Goal: Communication & Community: Participate in discussion

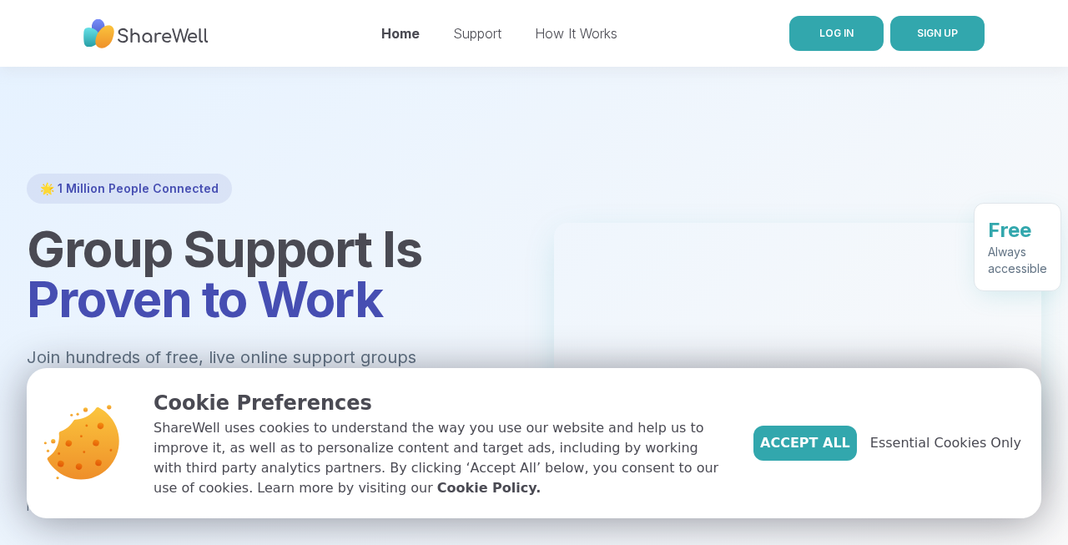
click at [836, 30] on span "LOG IN" at bounding box center [836, 33] width 34 height 13
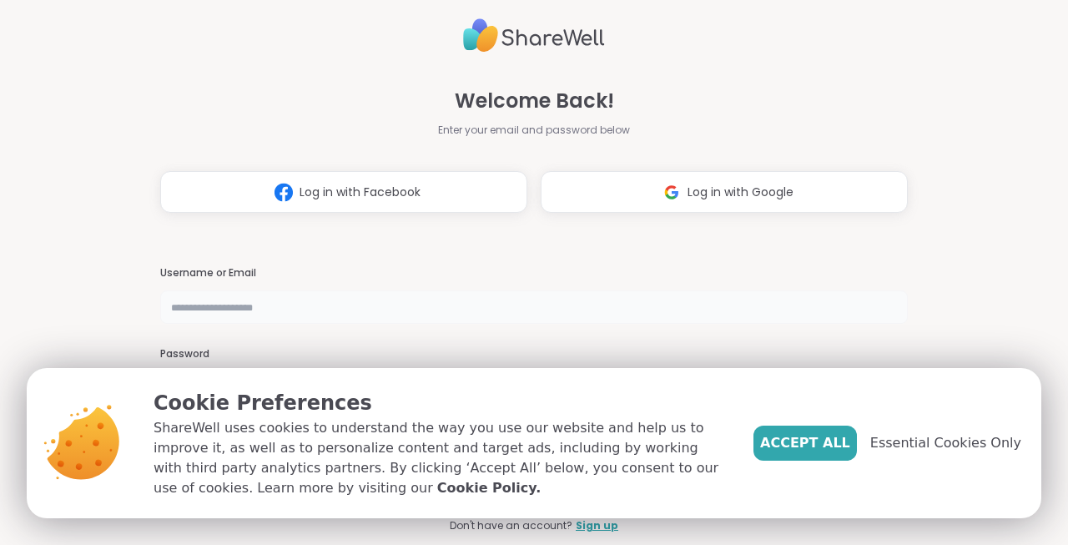
click at [344, 315] on input "text" at bounding box center [534, 306] width 748 height 33
type input "*"
click at [836, 451] on span "Accept All" at bounding box center [805, 443] width 90 height 20
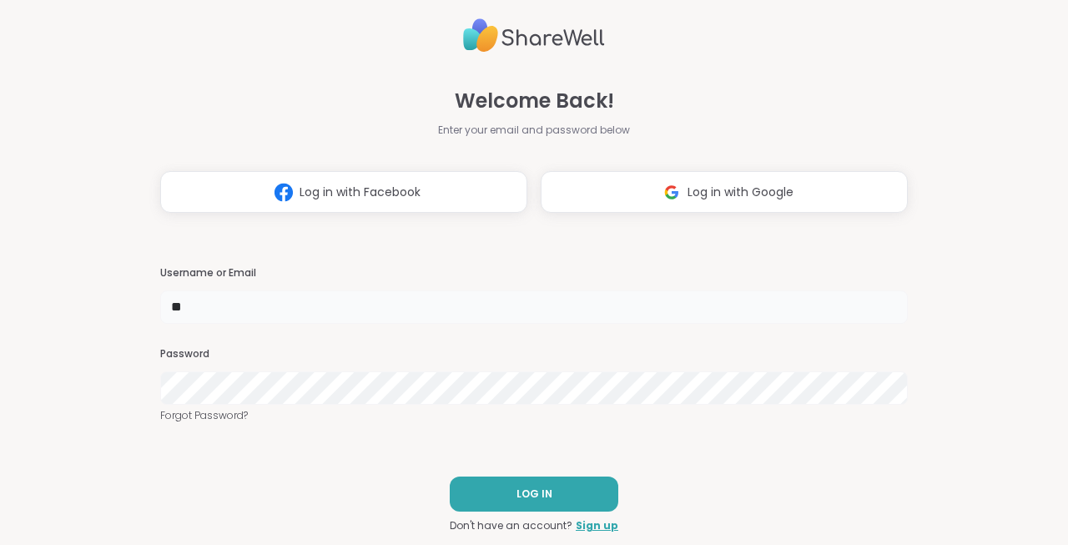
click at [267, 304] on input "**" at bounding box center [534, 306] width 748 height 33
type input "**********"
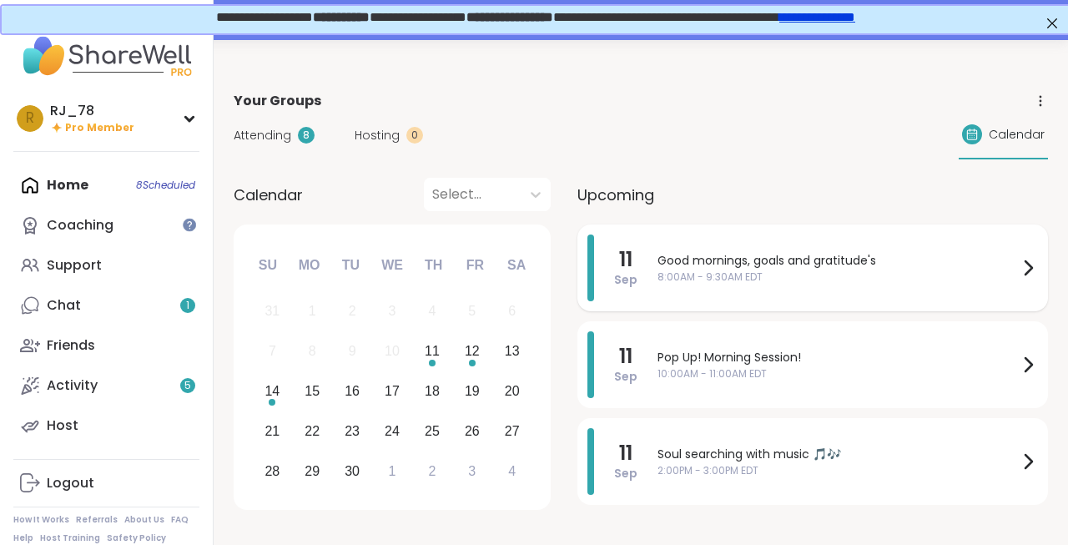
click at [744, 267] on span "Good mornings, goals and gratitude's" at bounding box center [837, 261] width 360 height 18
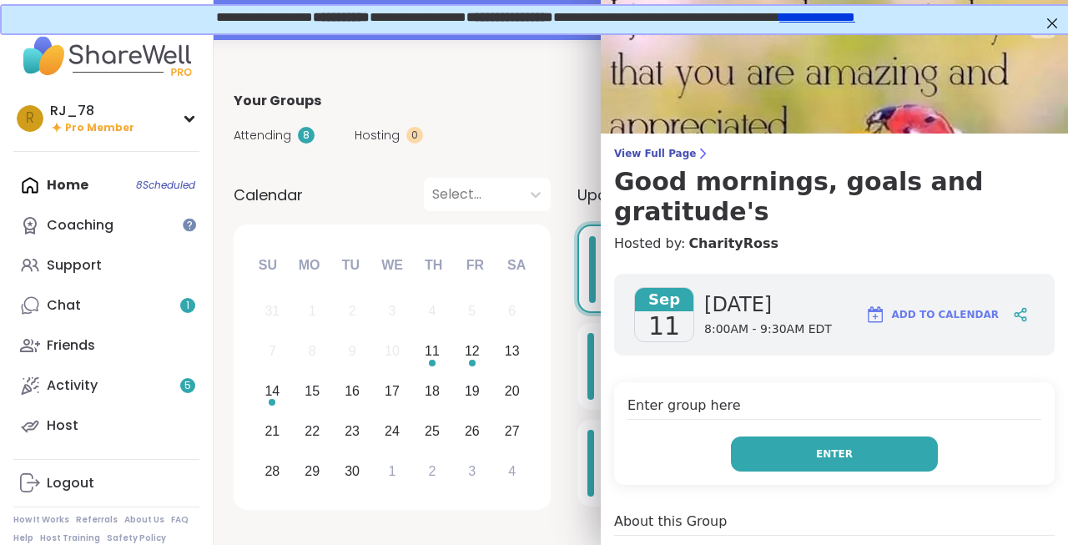
click at [781, 436] on button "Enter" at bounding box center [834, 453] width 207 height 35
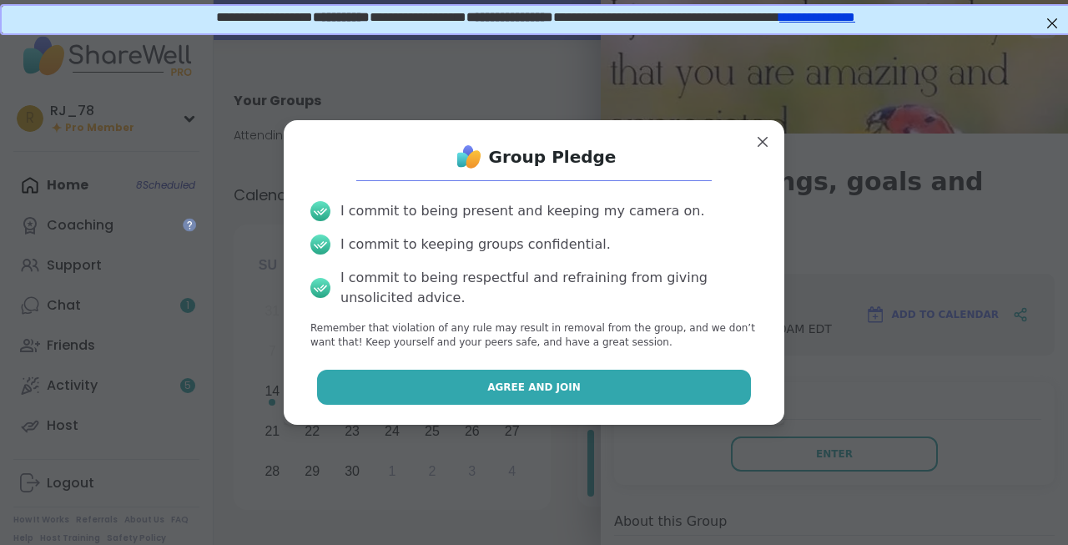
click at [625, 380] on button "Agree and Join" at bounding box center [534, 387] width 435 height 35
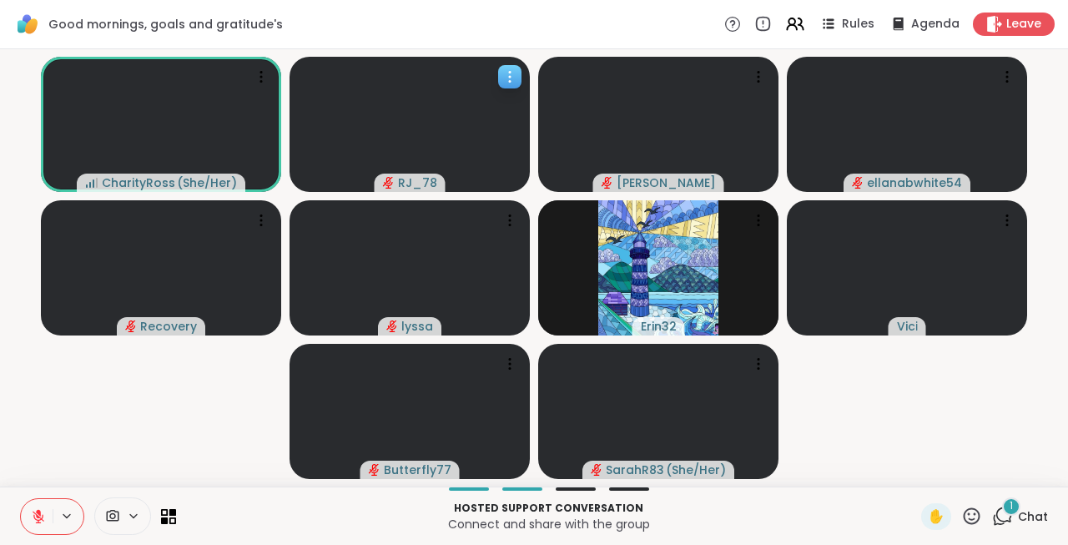
click at [425, 126] on div at bounding box center [409, 124] width 240 height 135
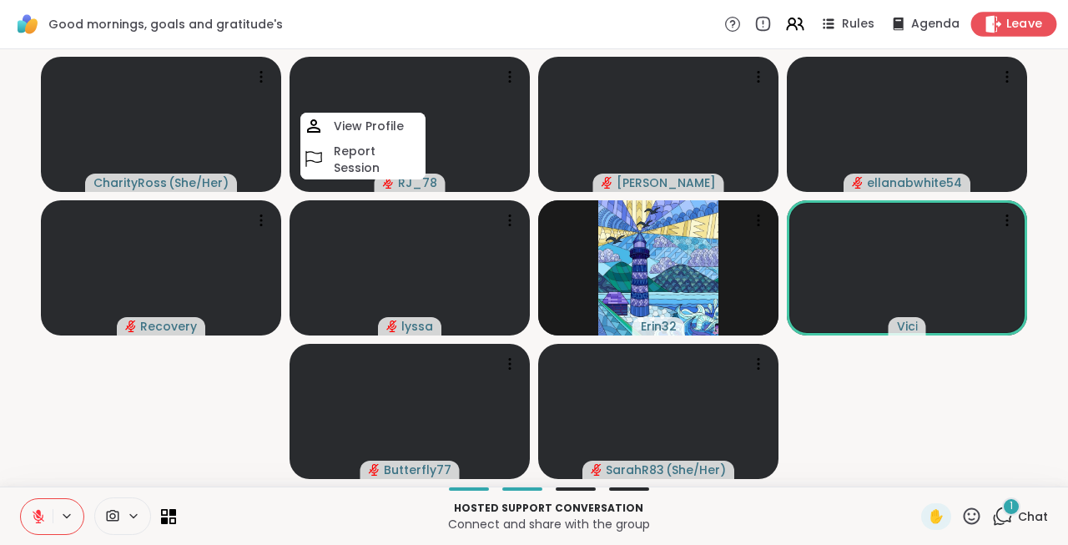
click at [1004, 25] on div "Leave" at bounding box center [1014, 24] width 86 height 24
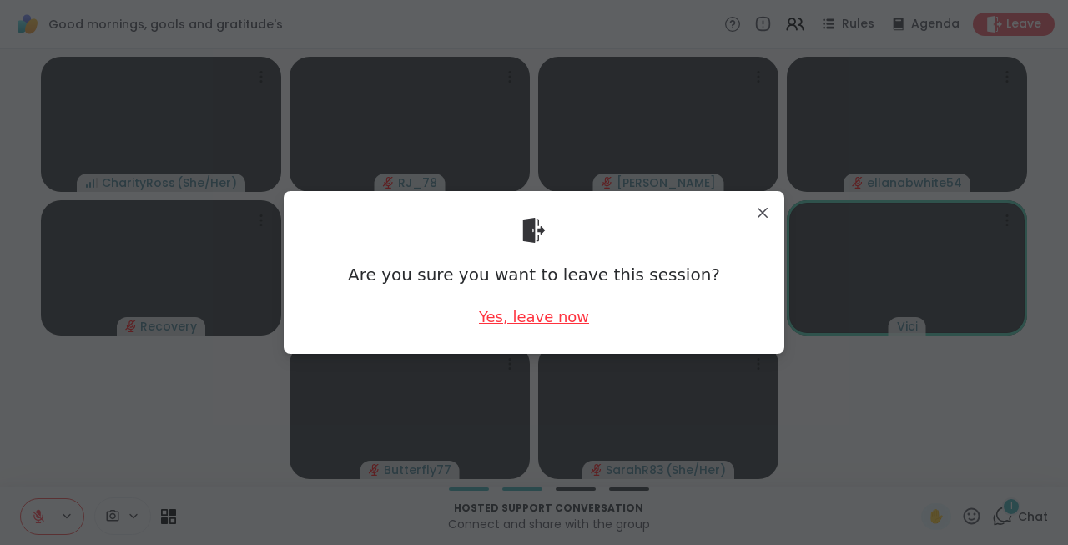
click at [522, 320] on div "Yes, leave now" at bounding box center [534, 316] width 110 height 21
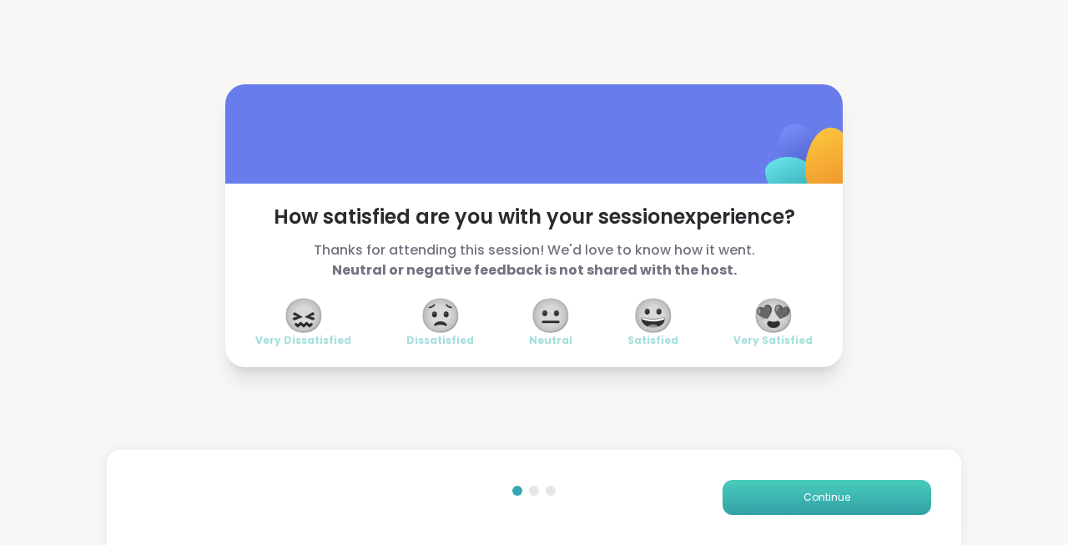
click at [786, 498] on button "Continue" at bounding box center [826, 497] width 209 height 35
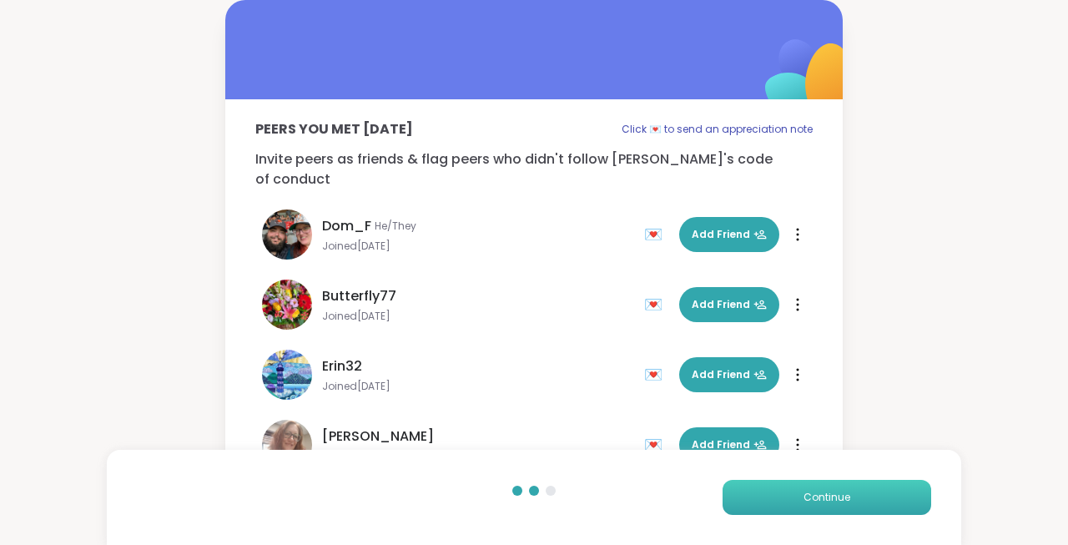
click at [786, 498] on button "Continue" at bounding box center [826, 497] width 209 height 35
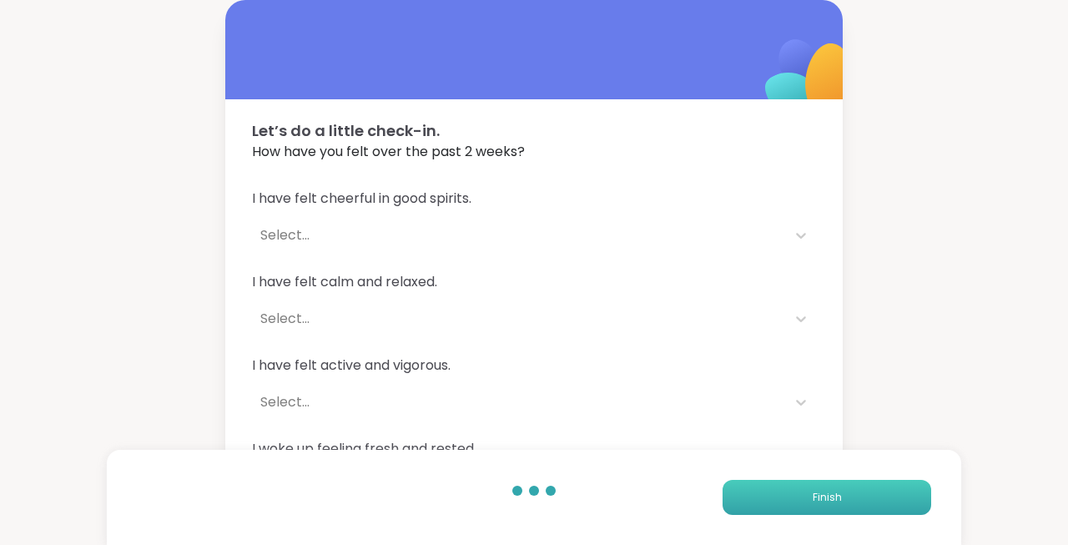
click at [786, 498] on button "Finish" at bounding box center [826, 497] width 209 height 35
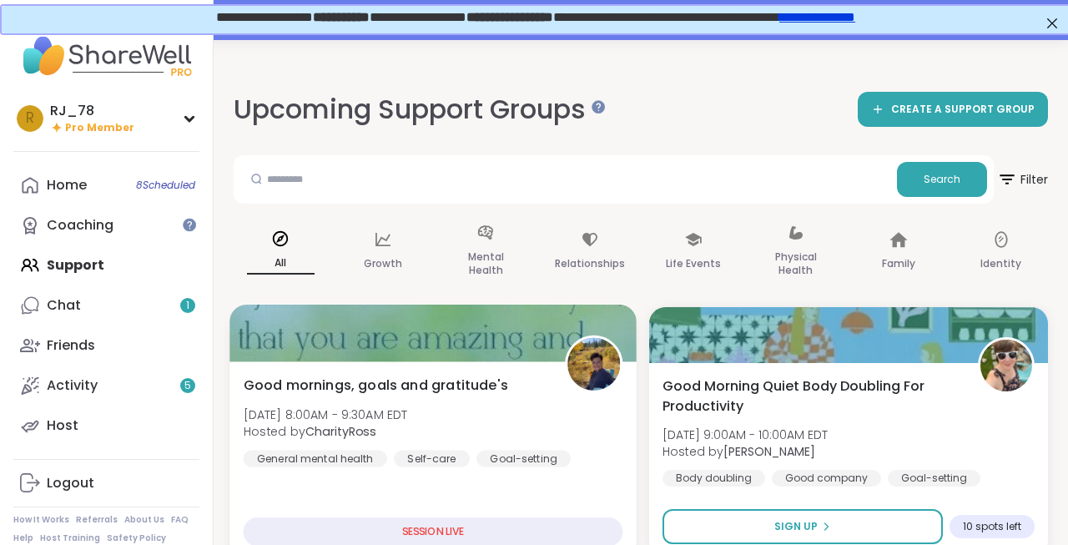
click at [424, 406] on div "Good mornings, goals and gratitude's [DATE] 8:00AM - 9:30AM EDT Hosted by Chari…" at bounding box center [434, 421] width 380 height 92
click at [408, 406] on span "[DATE] 8:00AM - 9:30AM EDT" at bounding box center [326, 413] width 164 height 17
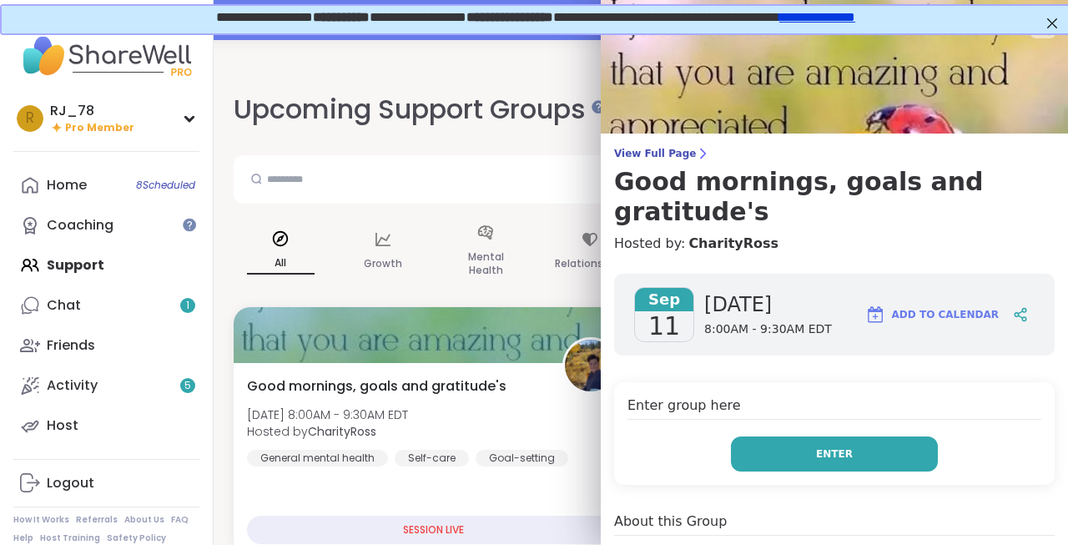
click at [810, 436] on button "Enter" at bounding box center [834, 453] width 207 height 35
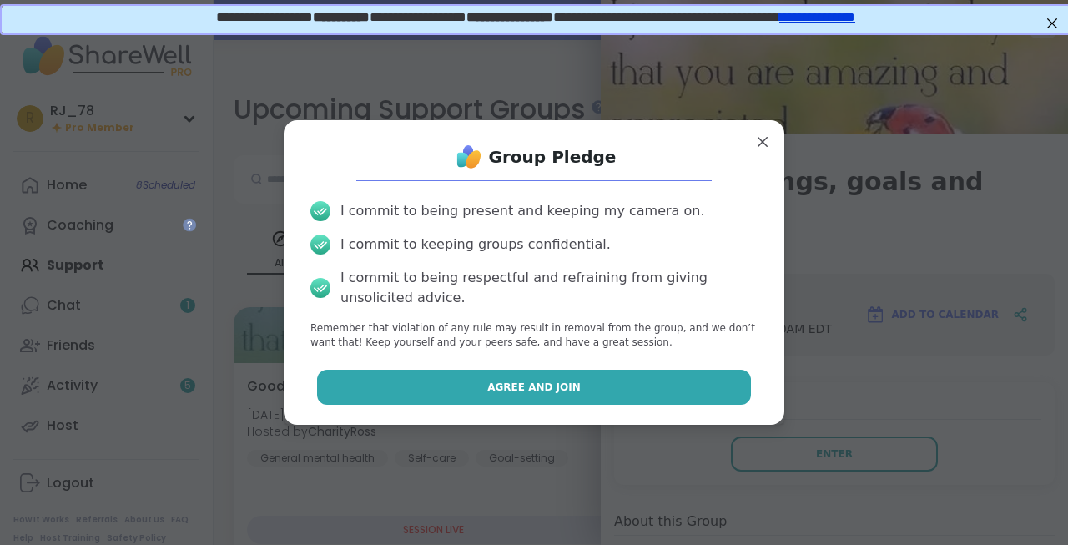
click at [633, 380] on button "Agree and Join" at bounding box center [534, 387] width 435 height 35
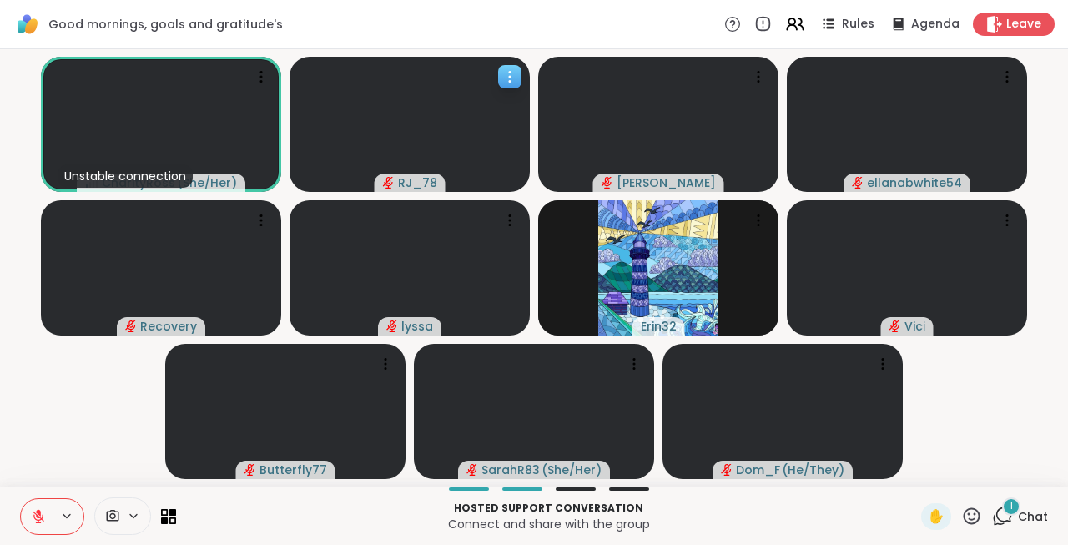
click at [504, 75] on icon at bounding box center [509, 76] width 17 height 17
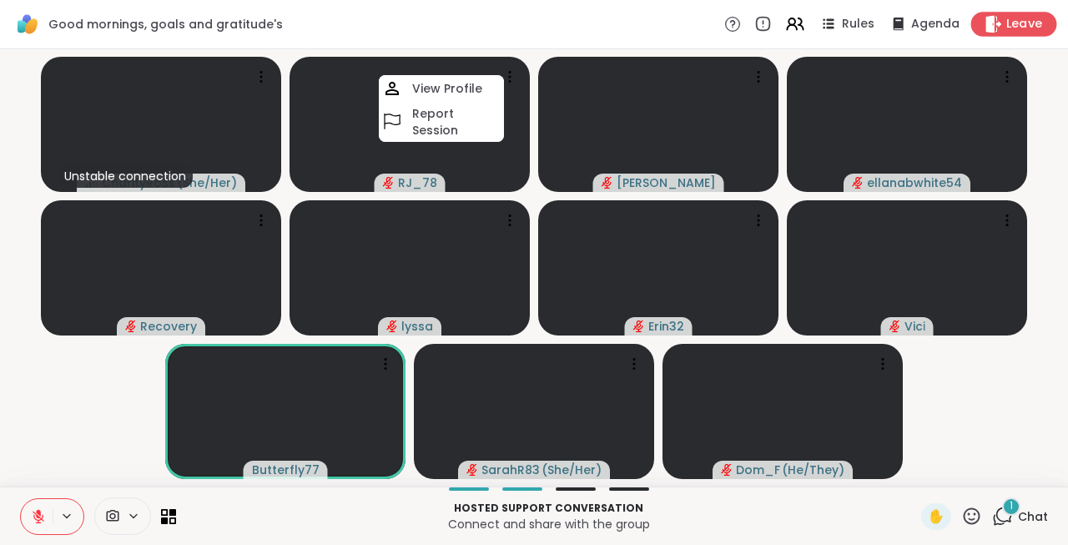
click at [1024, 27] on span "Leave" at bounding box center [1024, 25] width 37 height 18
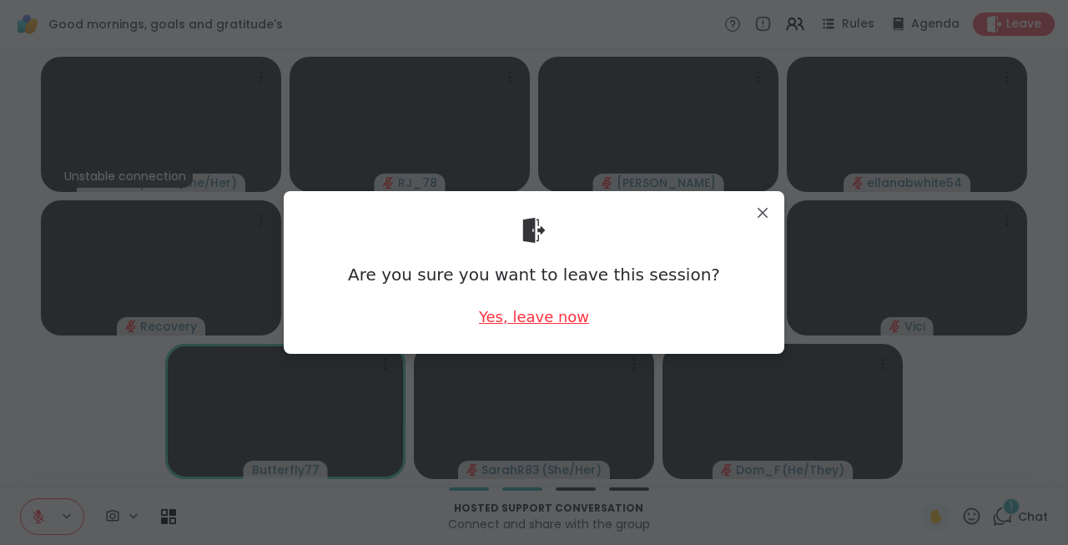
click at [557, 314] on div "Yes, leave now" at bounding box center [534, 316] width 110 height 21
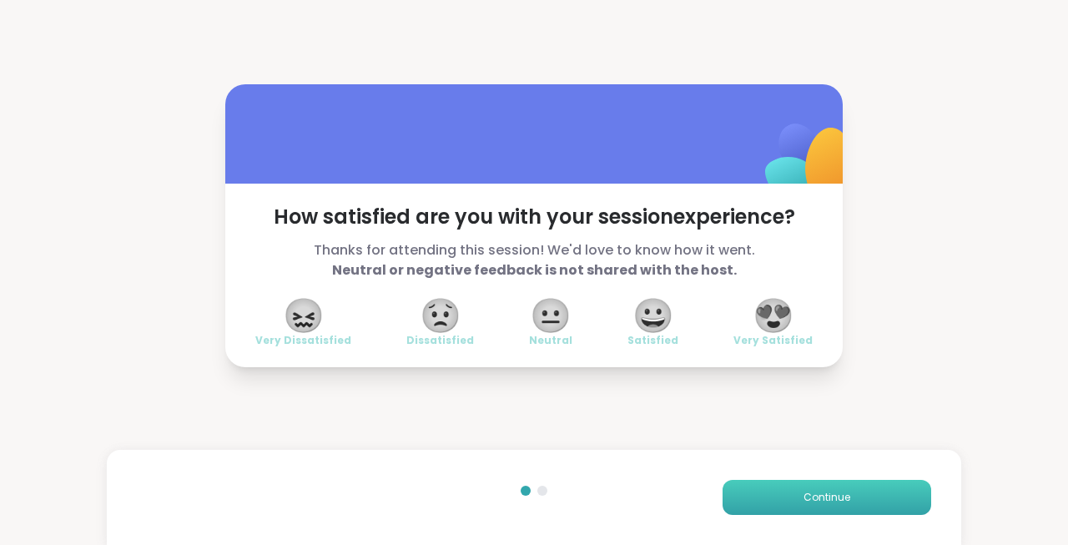
click at [792, 497] on button "Continue" at bounding box center [826, 497] width 209 height 35
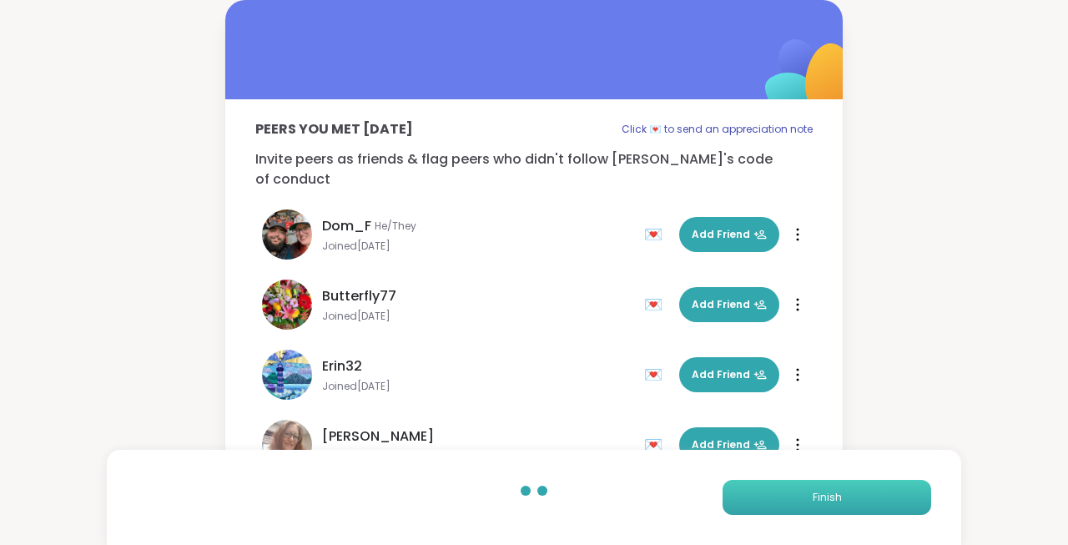
click at [792, 497] on button "Finish" at bounding box center [826, 497] width 209 height 35
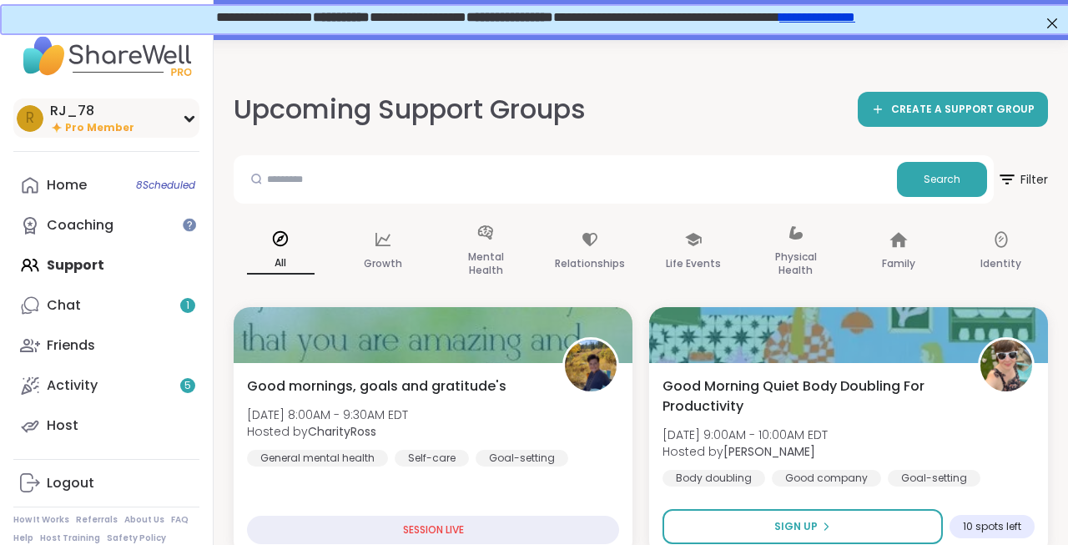
click at [180, 124] on div "R RJ_78 Pro Member" at bounding box center [106, 117] width 186 height 39
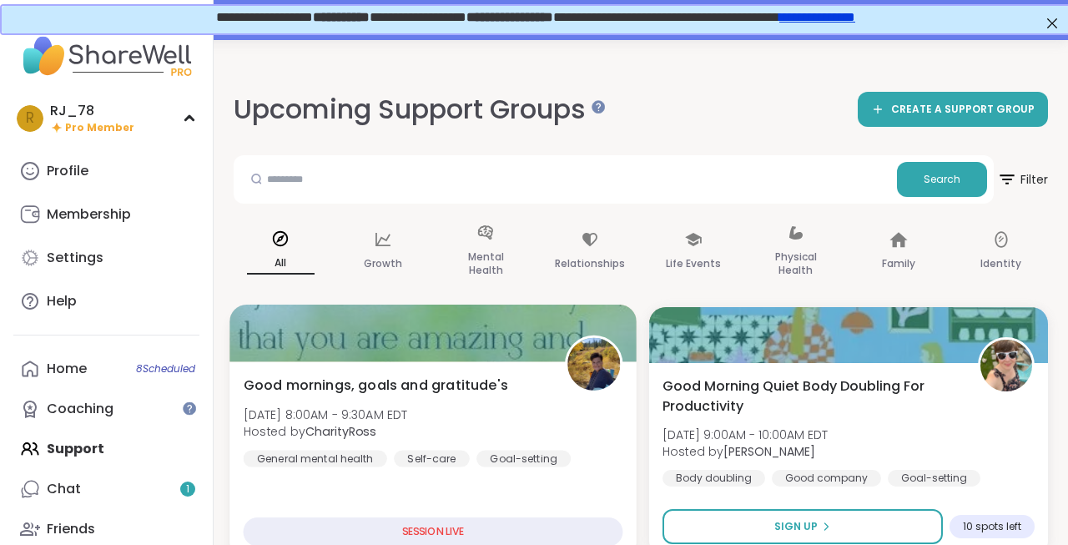
click at [419, 395] on span "Good mornings, goals and gratitude's" at bounding box center [376, 385] width 264 height 20
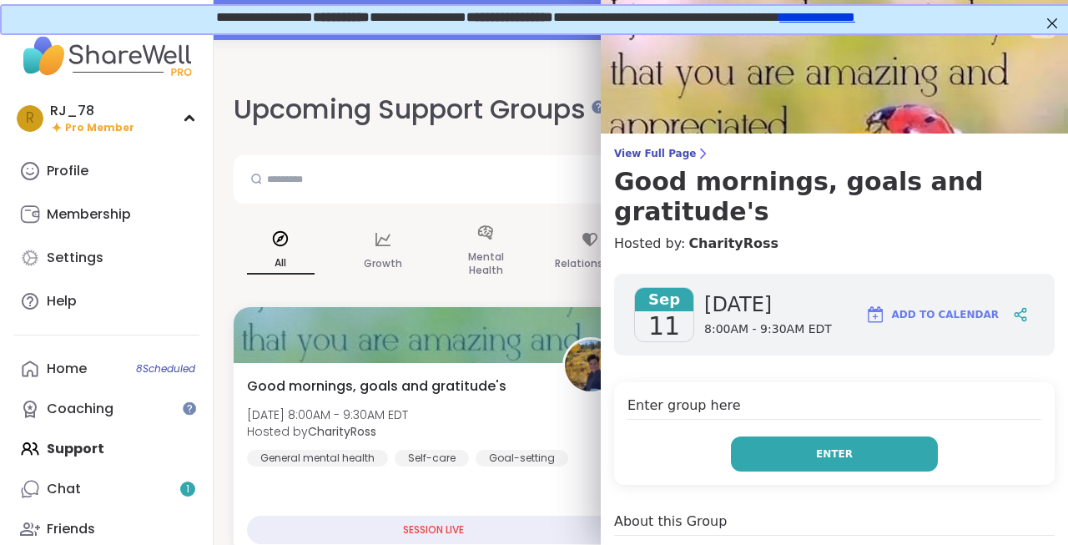
click at [807, 436] on button "Enter" at bounding box center [834, 453] width 207 height 35
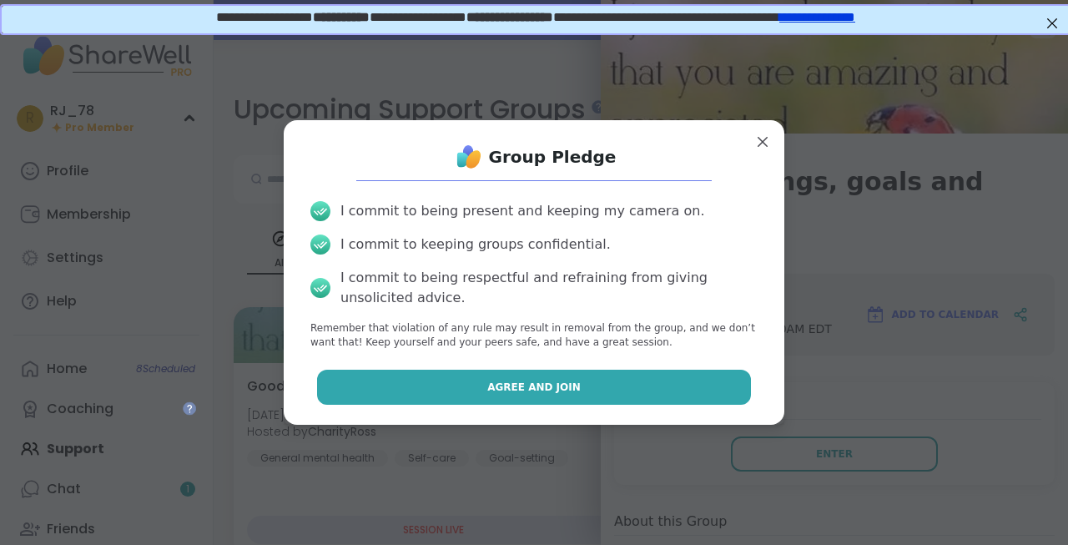
click at [648, 390] on button "Agree and Join" at bounding box center [534, 387] width 435 height 35
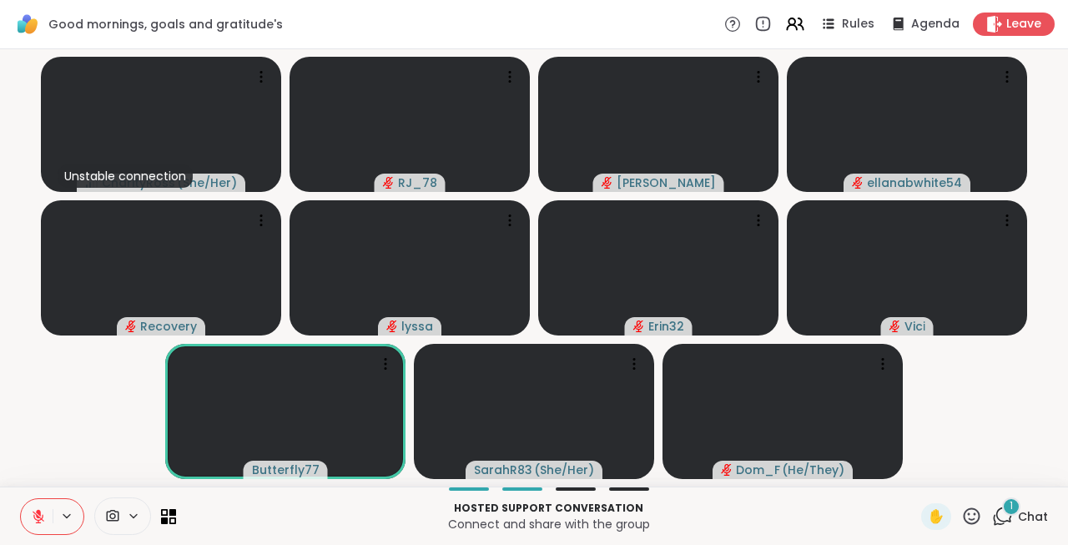
click at [121, 517] on span at bounding box center [111, 516] width 32 height 16
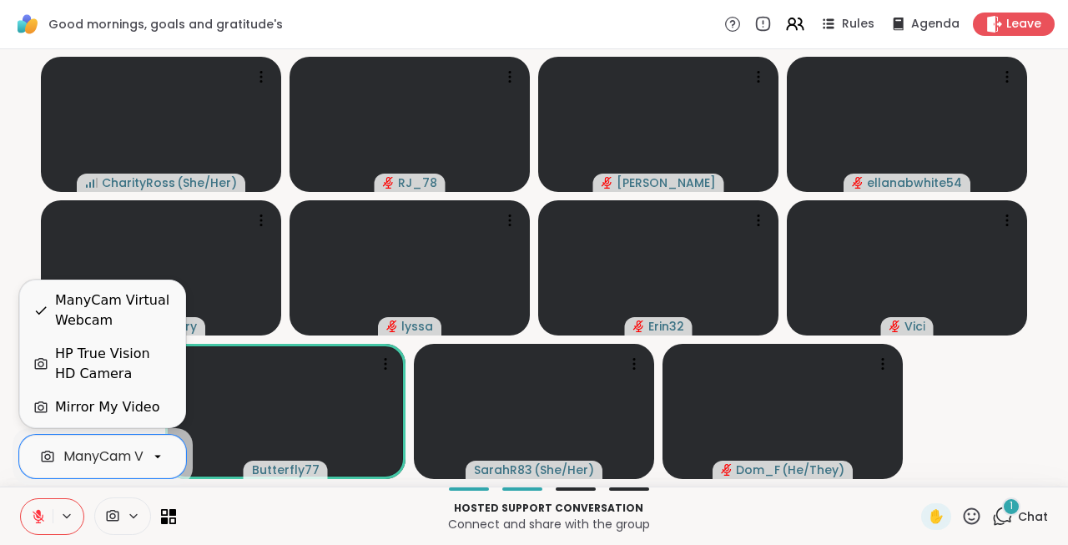
scroll to position [0, 74]
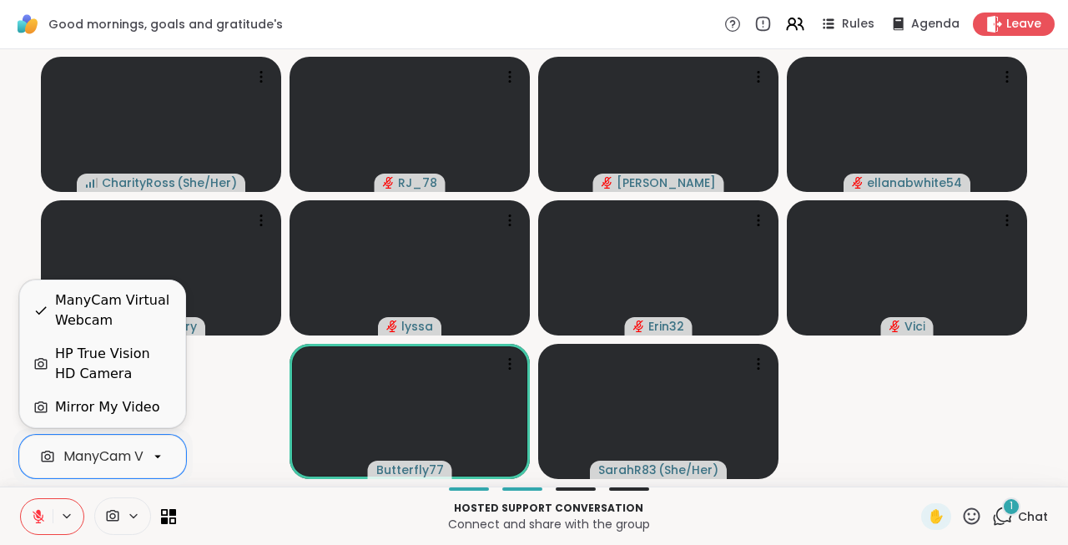
click at [98, 364] on div "HP True Vision HD Camera" at bounding box center [113, 364] width 117 height 40
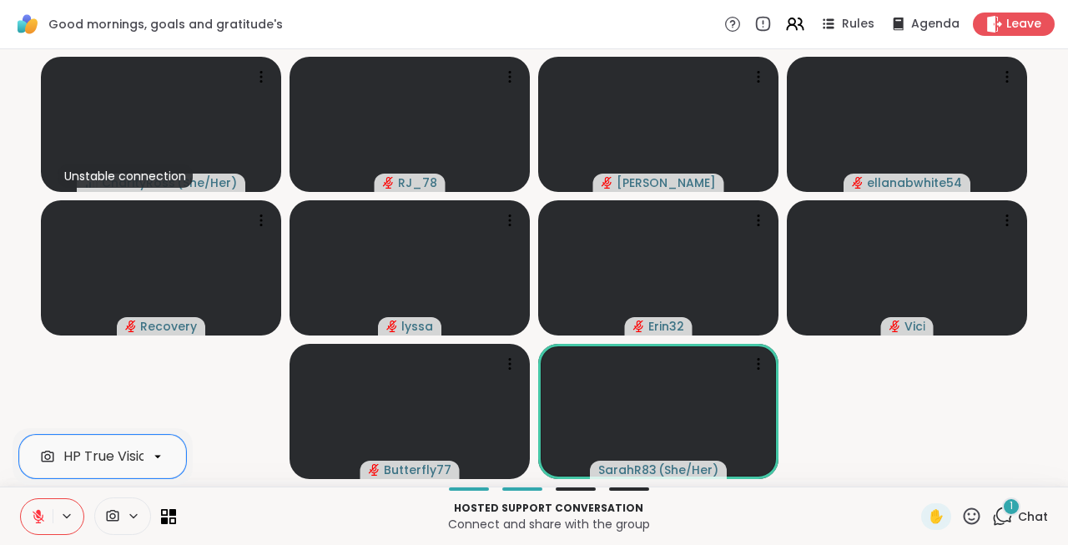
click at [134, 515] on icon at bounding box center [133, 516] width 13 height 14
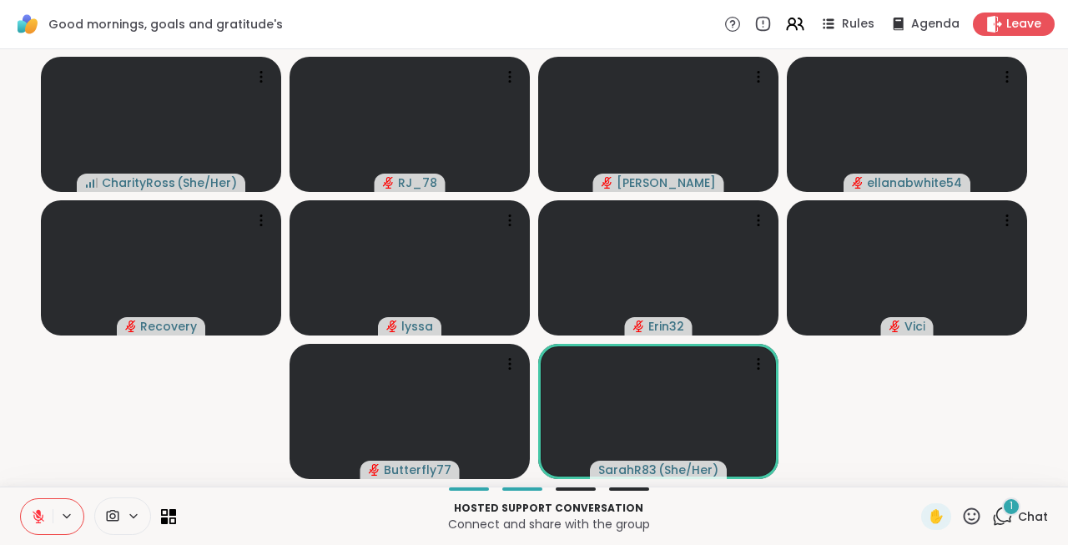
click at [129, 515] on icon at bounding box center [133, 516] width 13 height 14
click at [118, 515] on icon at bounding box center [113, 516] width 13 height 12
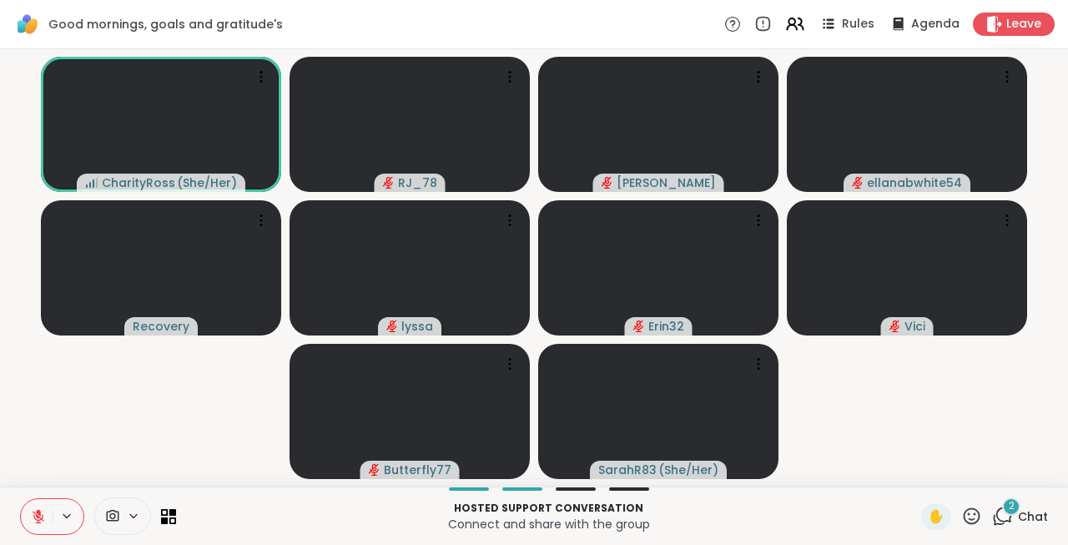
click at [66, 516] on icon at bounding box center [66, 516] width 13 height 14
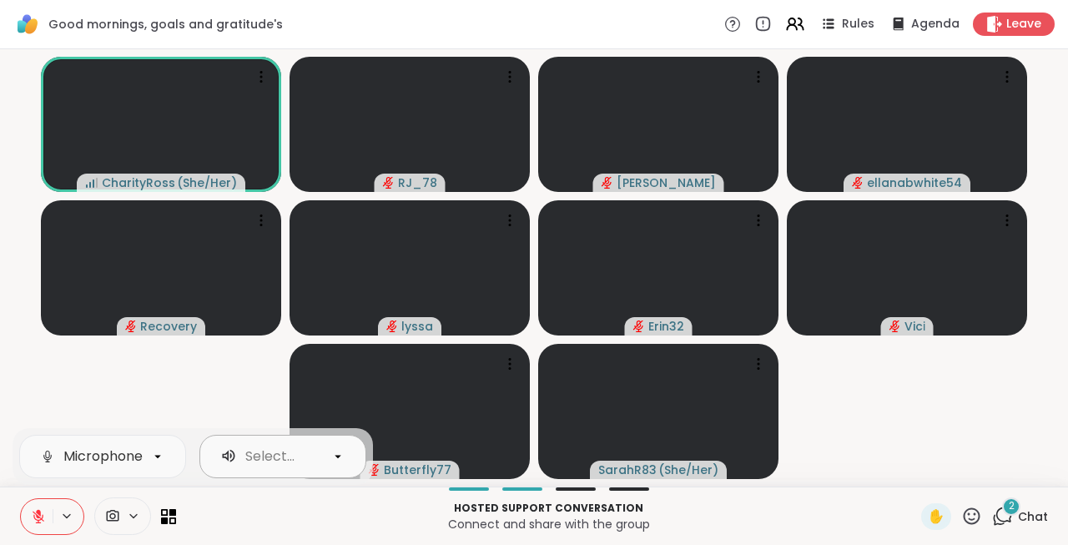
click at [271, 452] on div "Select..." at bounding box center [269, 456] width 49 height 20
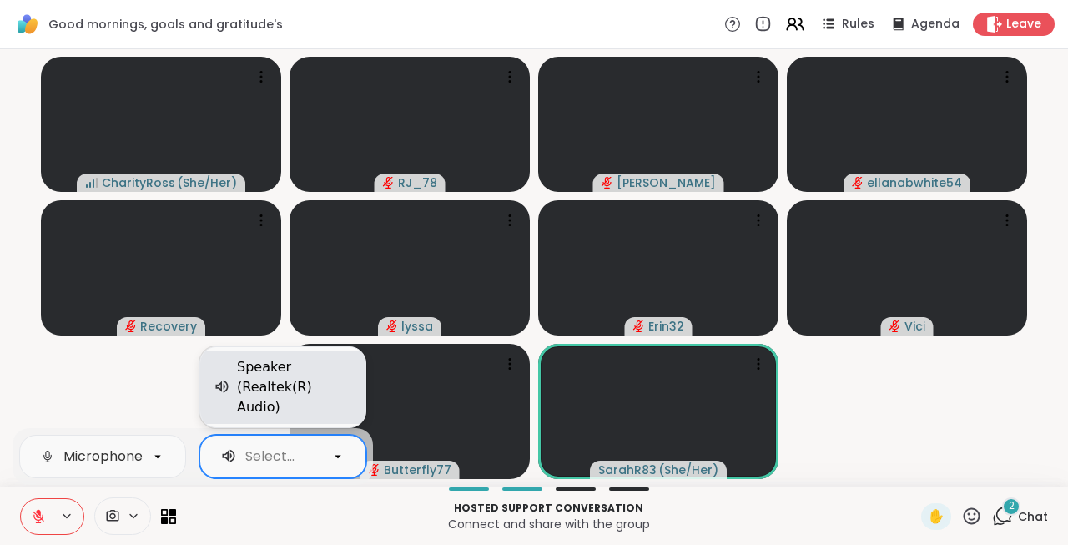
click at [261, 400] on div "Speaker (Realtek(R) Audio)" at bounding box center [294, 387] width 115 height 60
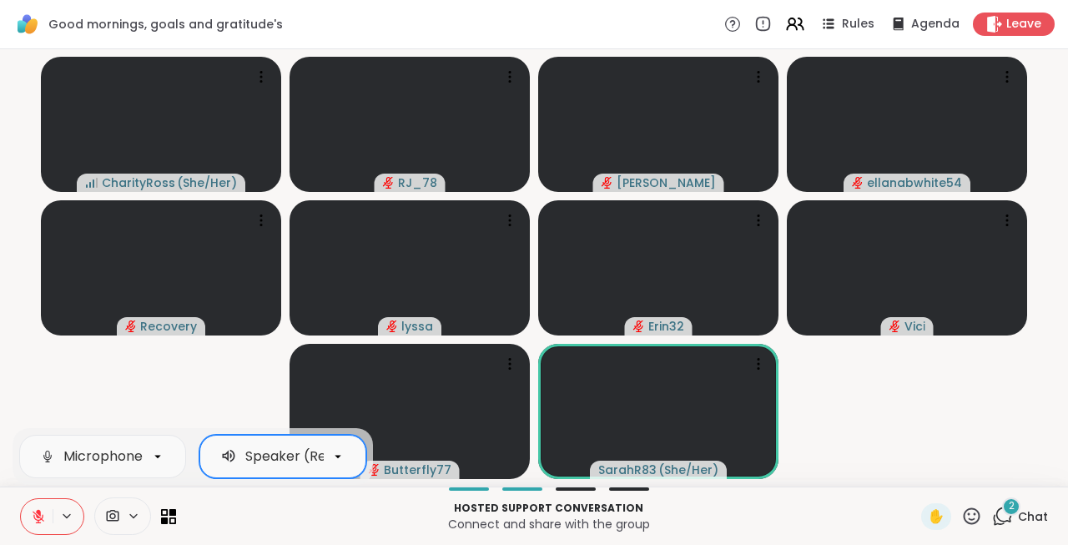
click at [255, 462] on div "Speaker (Realtek(R) Audio)" at bounding box center [335, 456] width 181 height 20
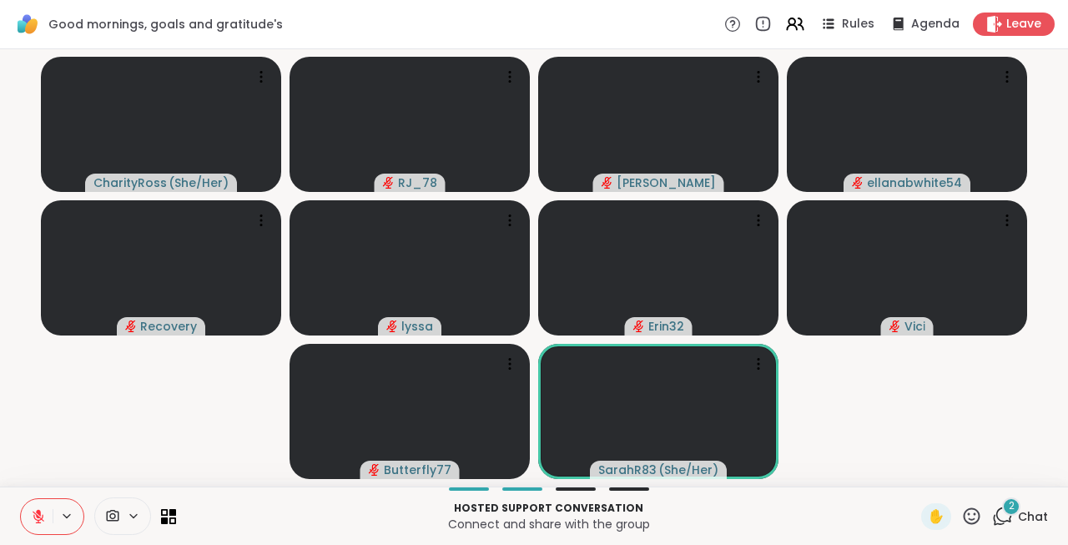
click at [254, 504] on p "Hosted support conversation" at bounding box center [548, 508] width 725 height 15
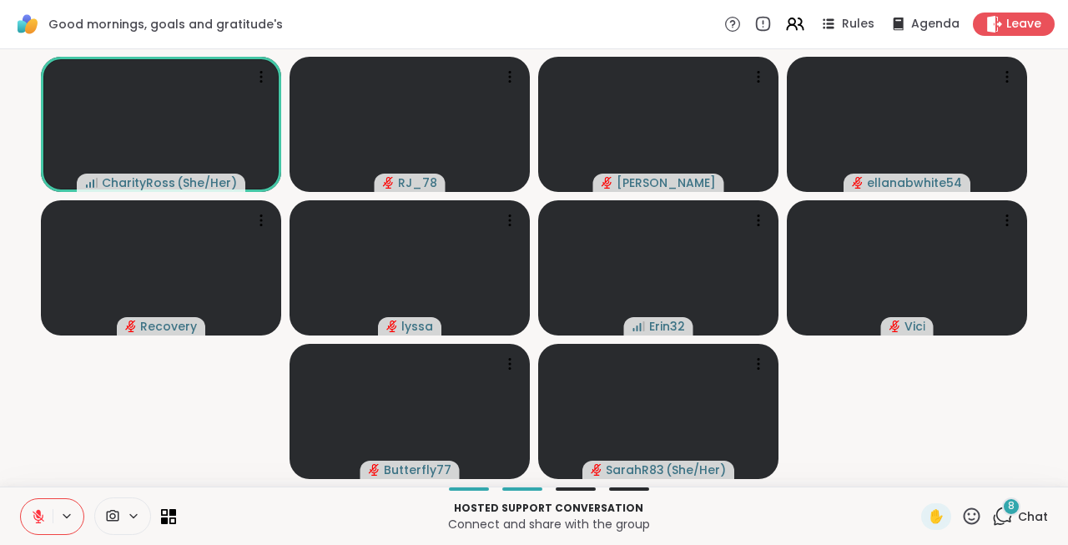
click at [43, 521] on icon at bounding box center [38, 516] width 15 height 15
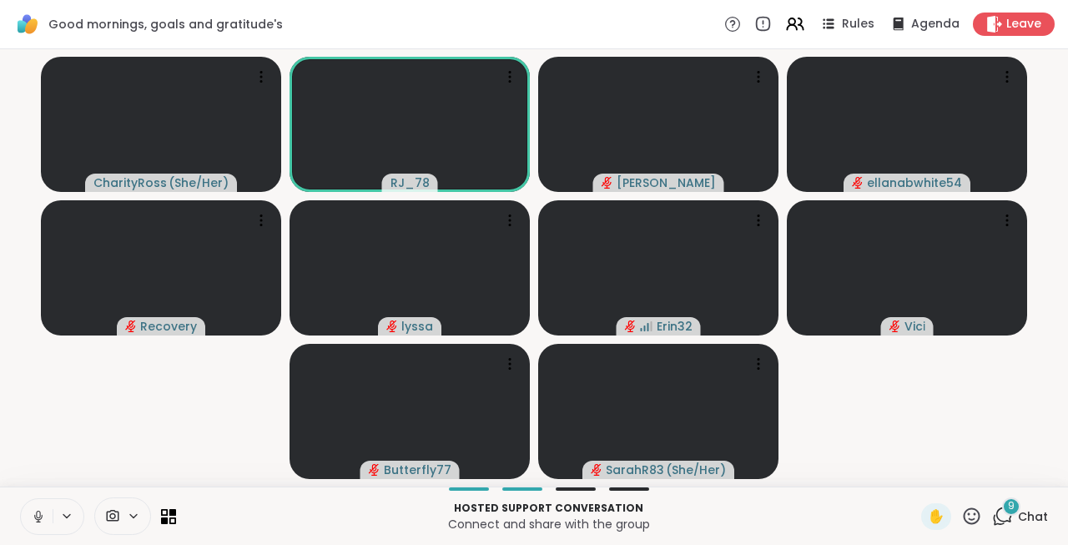
click at [43, 521] on icon at bounding box center [38, 516] width 15 height 15
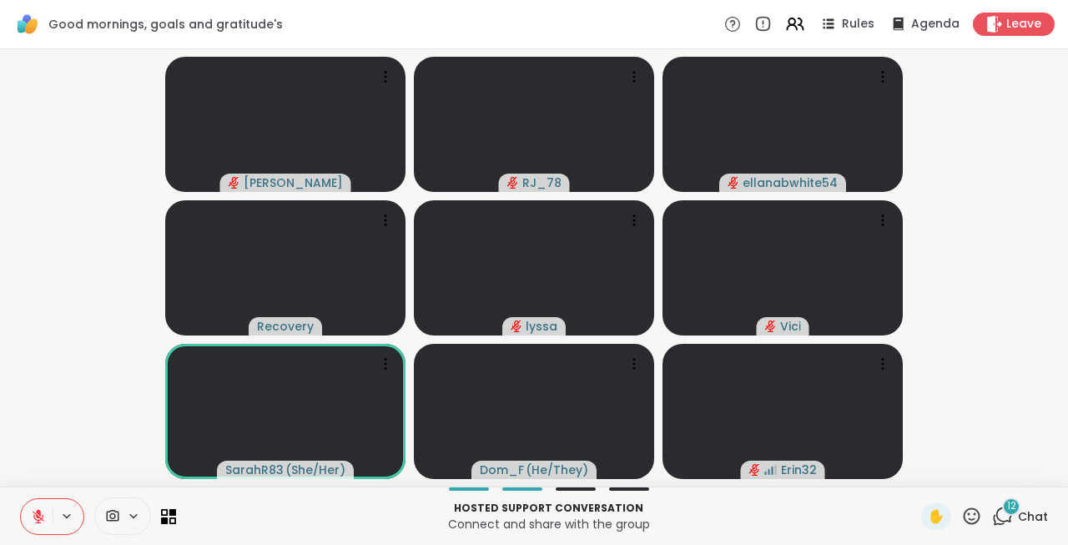
click at [43, 521] on icon at bounding box center [38, 516] width 15 height 15
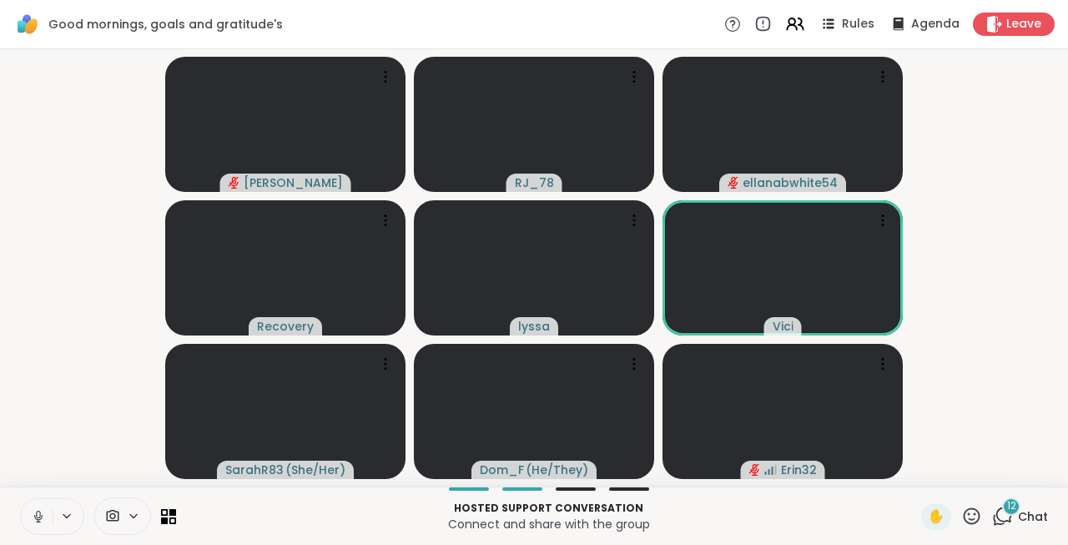
click at [43, 521] on icon at bounding box center [38, 516] width 15 height 15
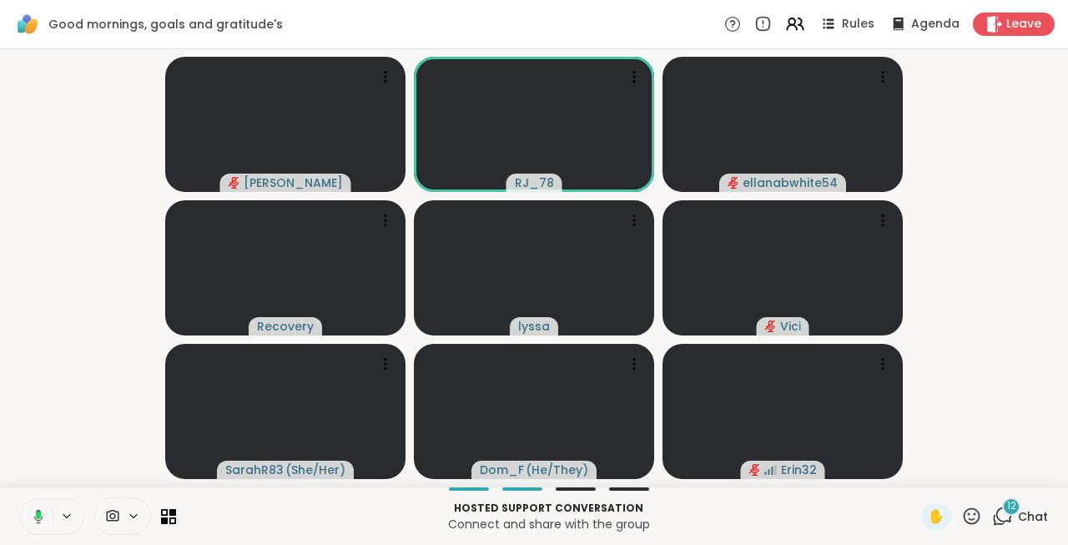
click at [43, 521] on button at bounding box center [35, 516] width 34 height 35
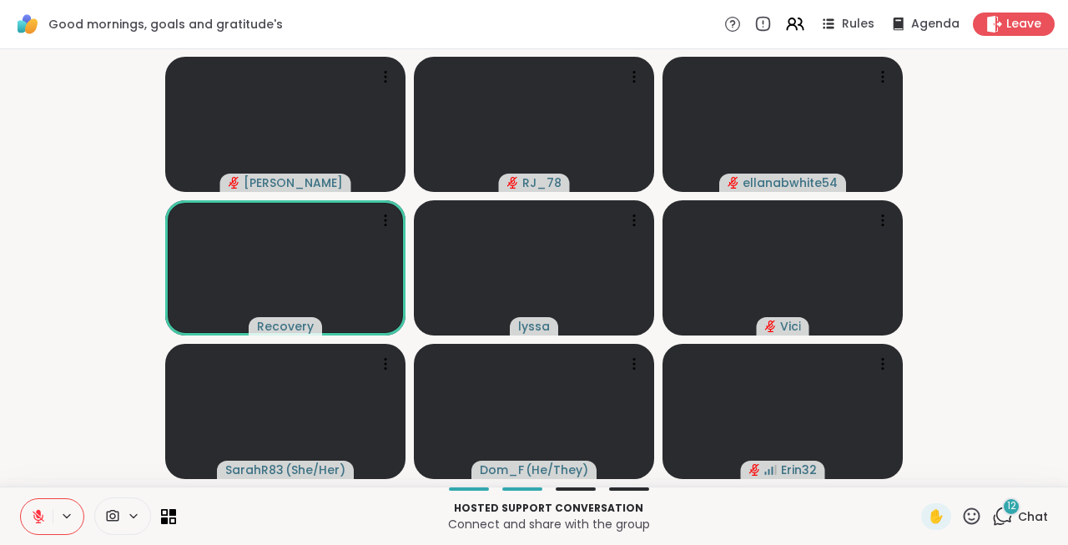
click at [43, 521] on icon at bounding box center [38, 516] width 15 height 15
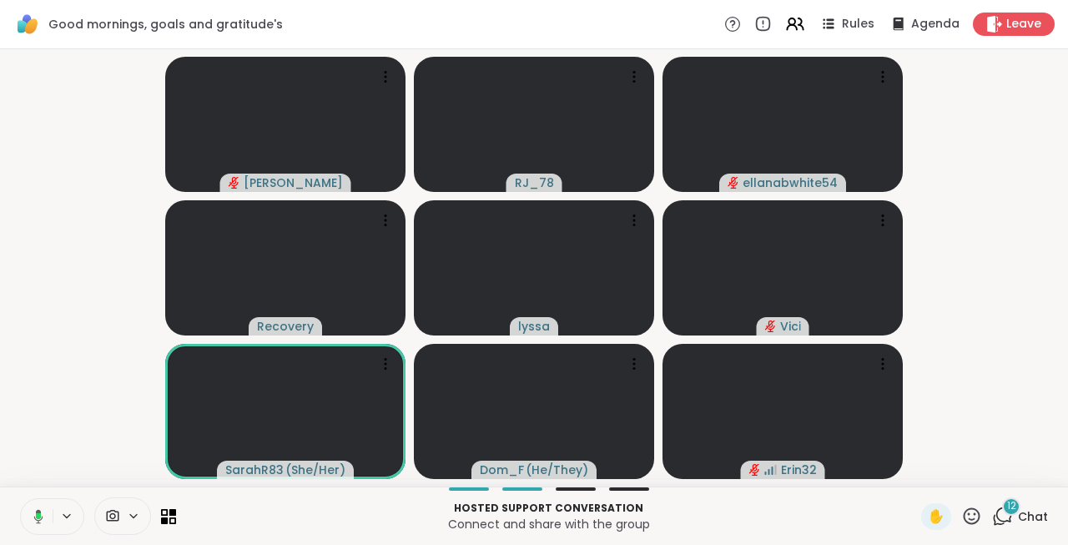
click at [43, 521] on button at bounding box center [35, 516] width 34 height 35
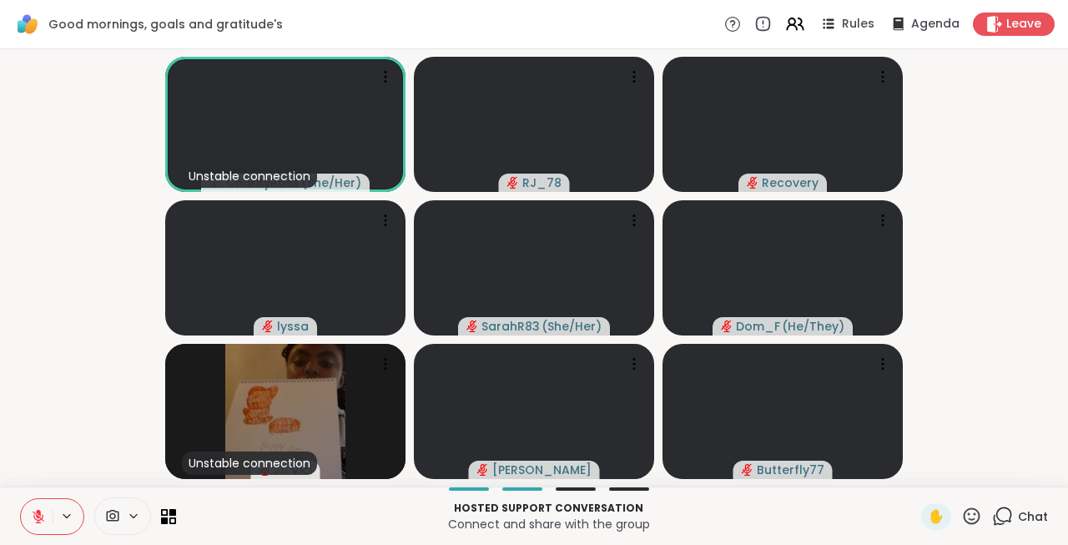
click at [37, 518] on icon at bounding box center [38, 516] width 15 height 15
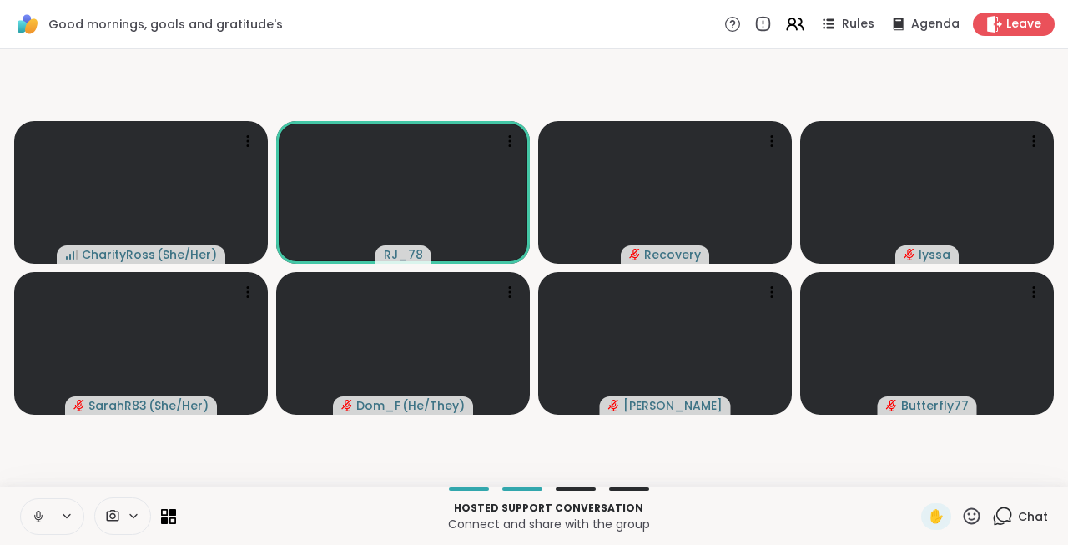
click at [37, 518] on icon at bounding box center [38, 516] width 15 height 15
